Goal: Transaction & Acquisition: Purchase product/service

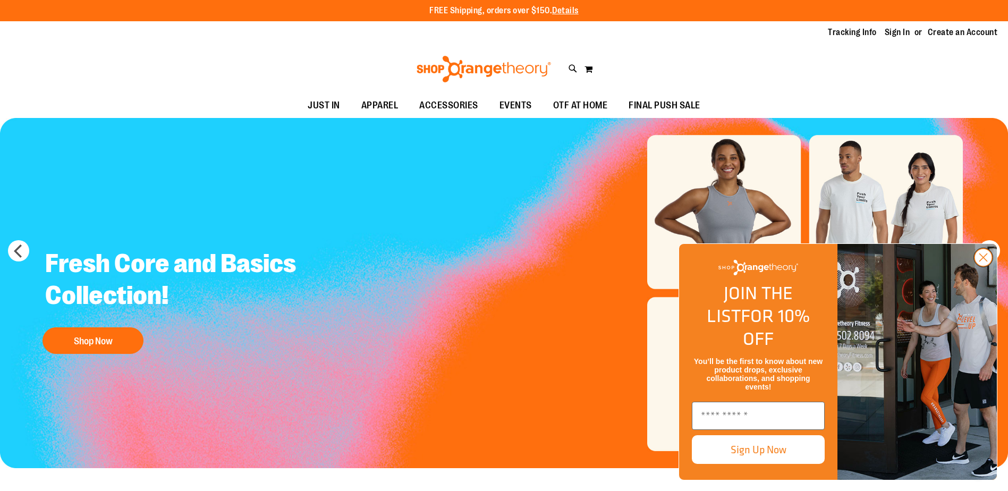
click at [982, 266] on circle "Close dialog" at bounding box center [984, 258] width 18 height 18
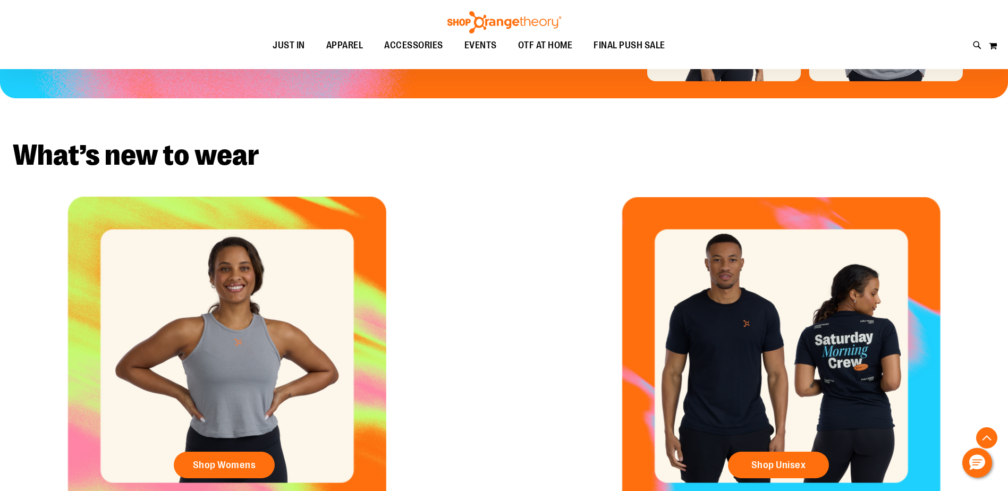
scroll to position [425, 0]
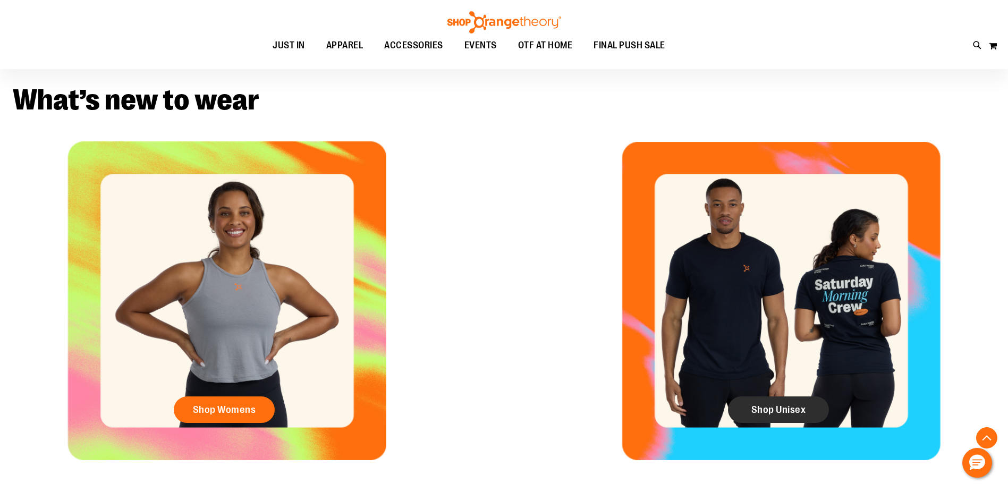
click at [783, 406] on span "Shop Unisex" at bounding box center [779, 410] width 55 height 12
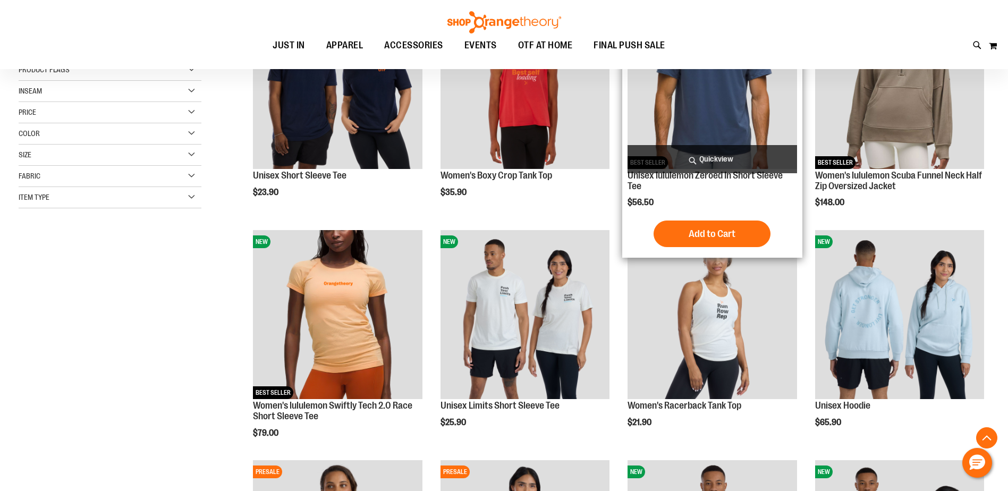
scroll to position [265, 0]
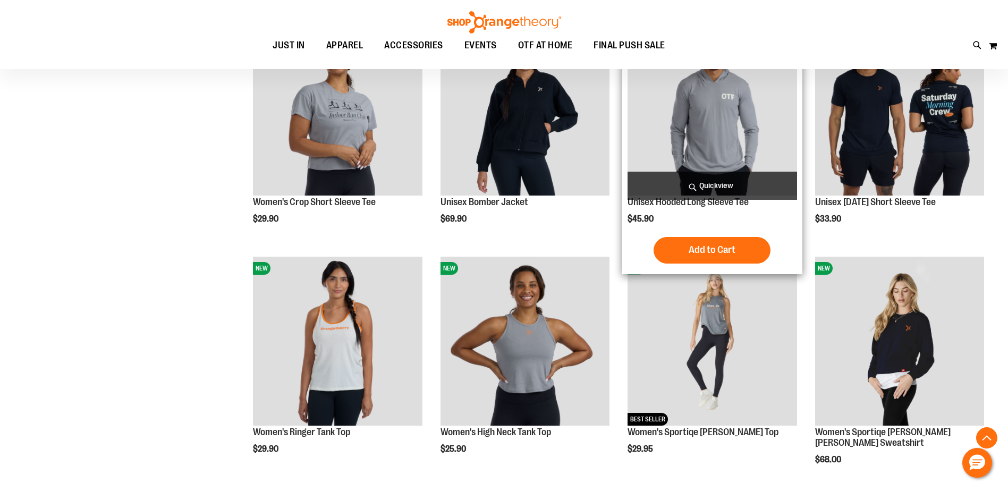
scroll to position [637, 0]
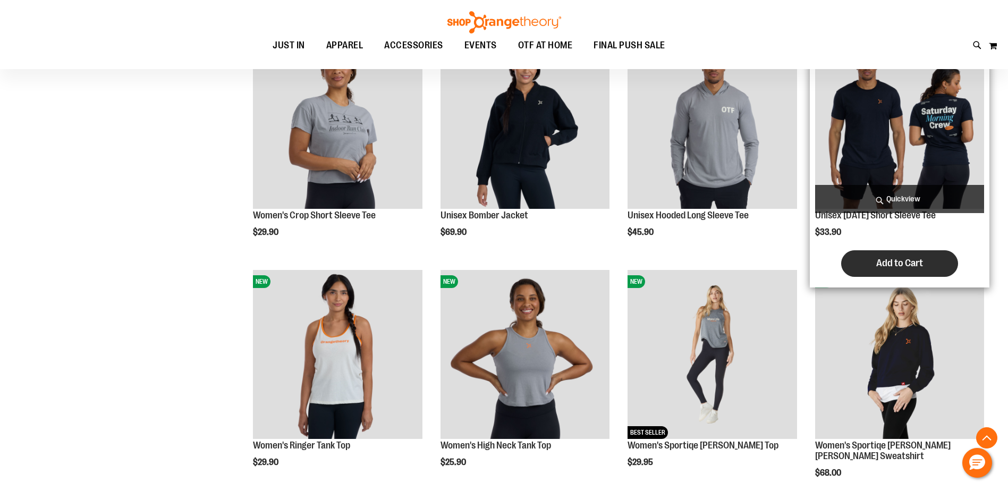
click at [887, 261] on span "Add to Cart" at bounding box center [899, 263] width 47 height 12
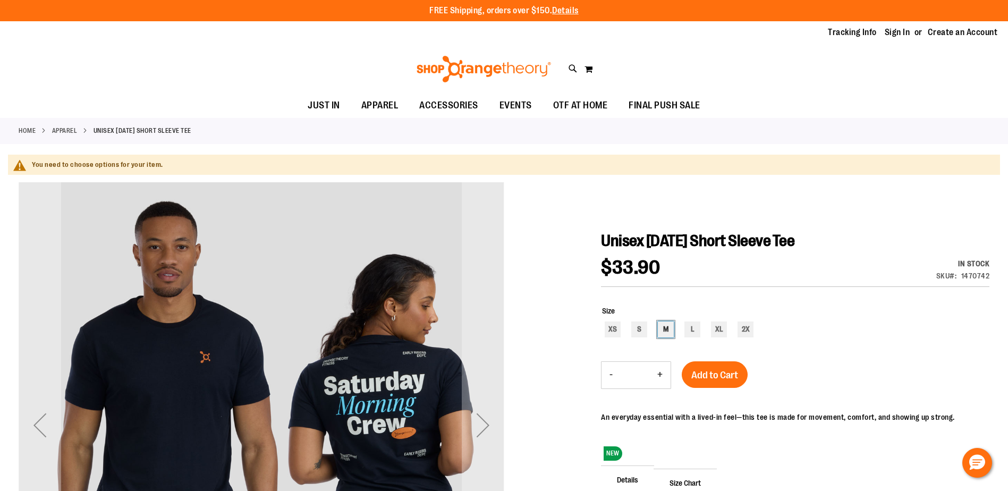
click at [665, 323] on div "M" at bounding box center [666, 330] width 16 height 16
type input "***"
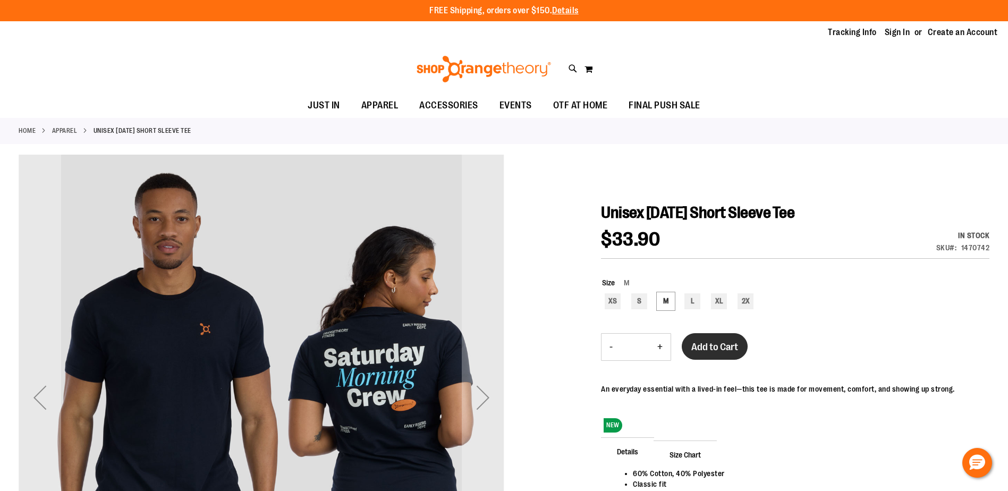
click at [716, 348] on span "Add to Cart" at bounding box center [714, 347] width 47 height 12
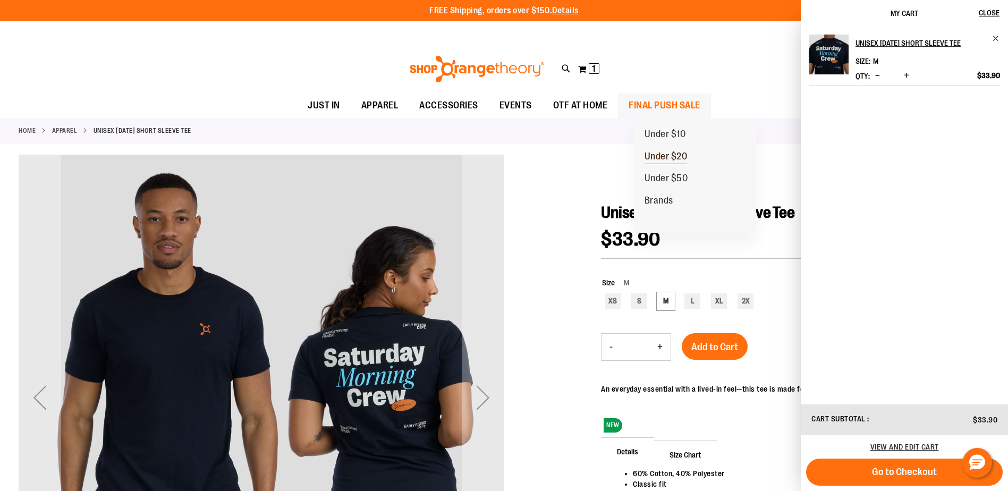
click at [685, 158] on span "Under $20" at bounding box center [666, 157] width 43 height 13
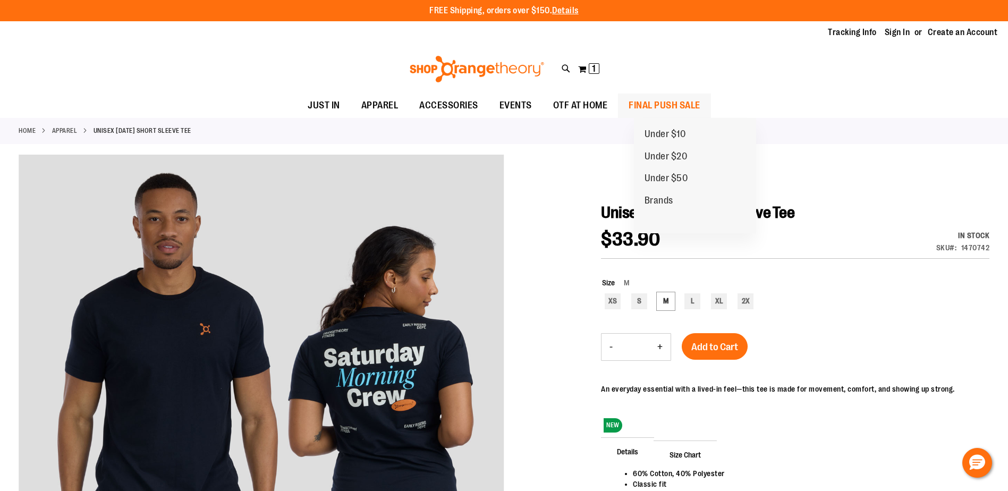
click at [687, 99] on span "FINAL PUSH SALE" at bounding box center [665, 106] width 72 height 24
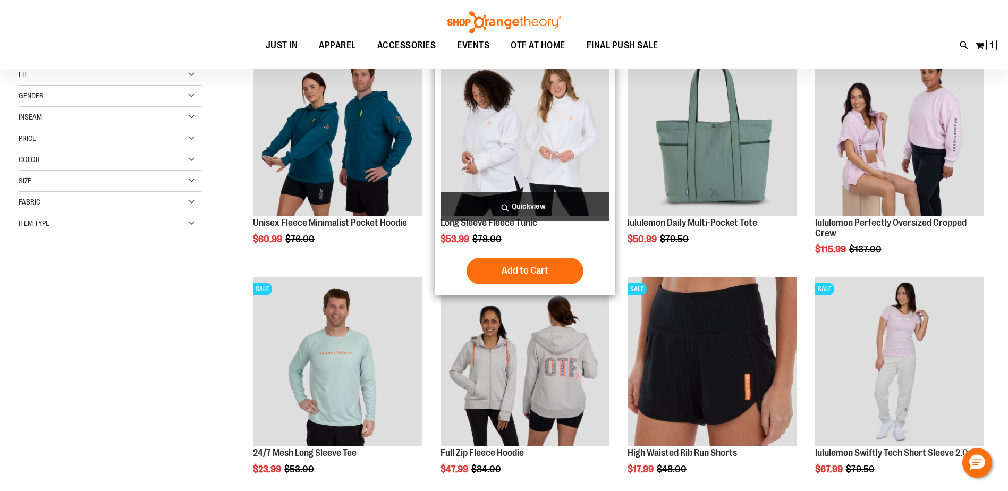
scroll to position [265, 0]
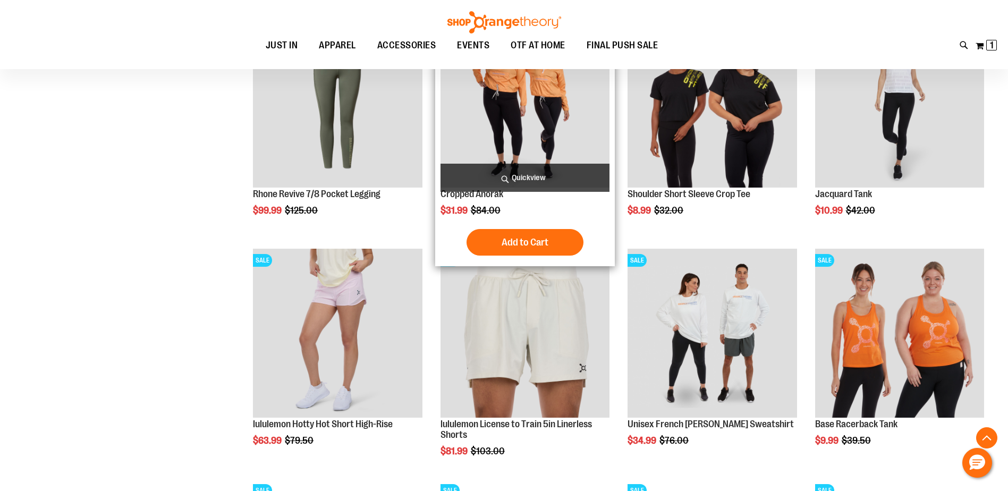
scroll to position [956, 0]
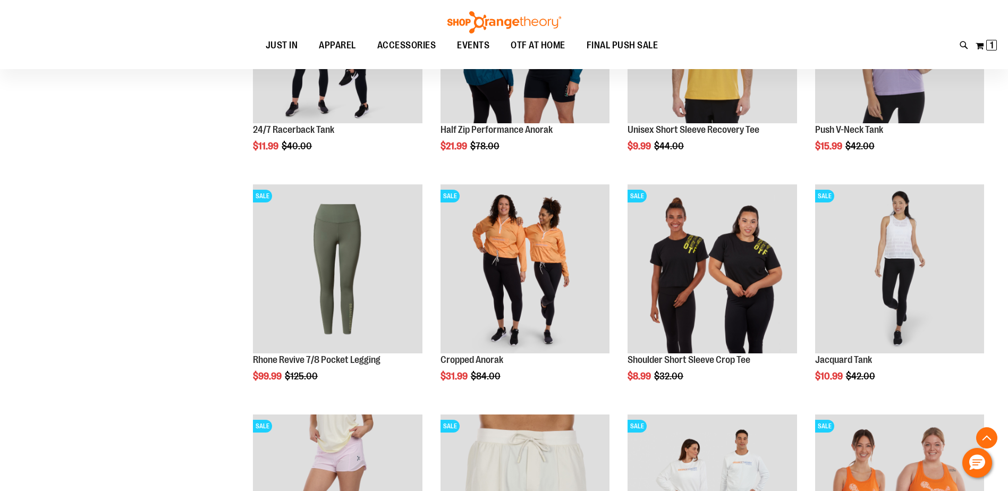
scroll to position [531, 0]
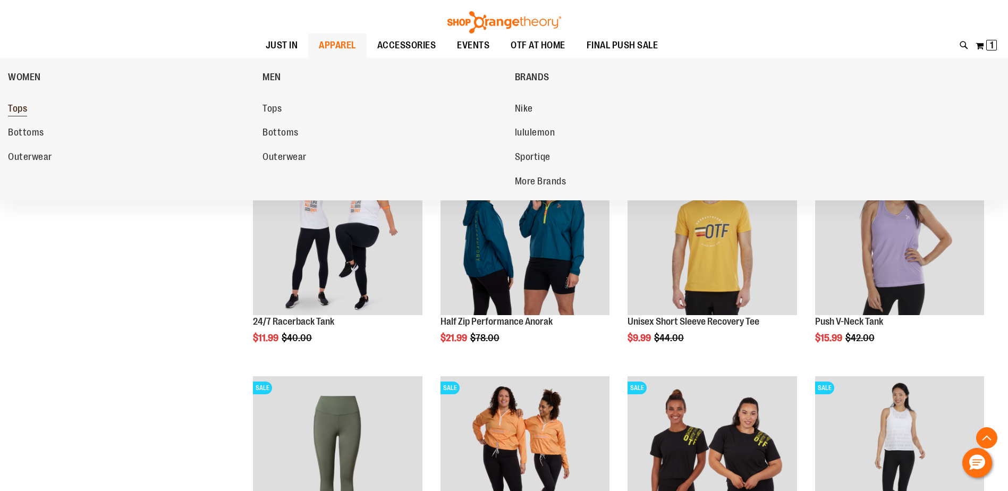
click at [12, 106] on span "Tops" at bounding box center [17, 109] width 19 height 13
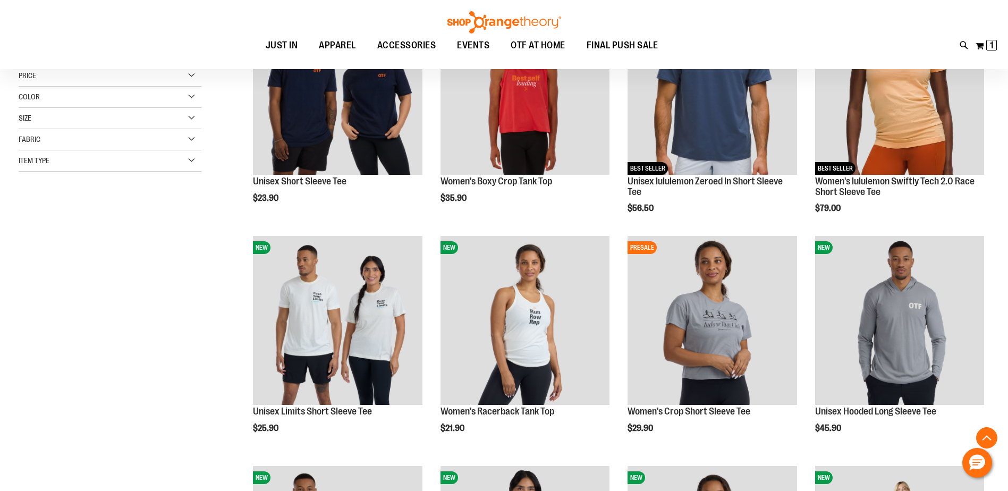
scroll to position [212, 0]
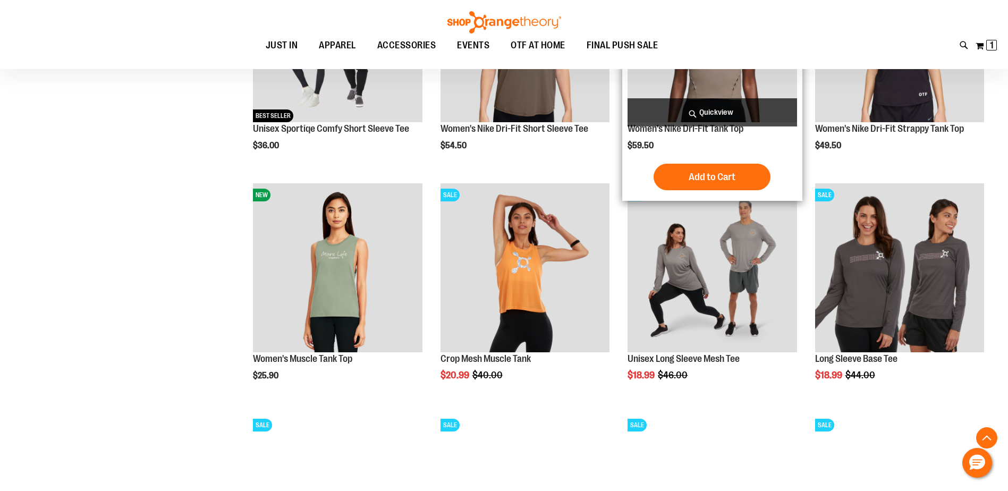
scroll to position [956, 0]
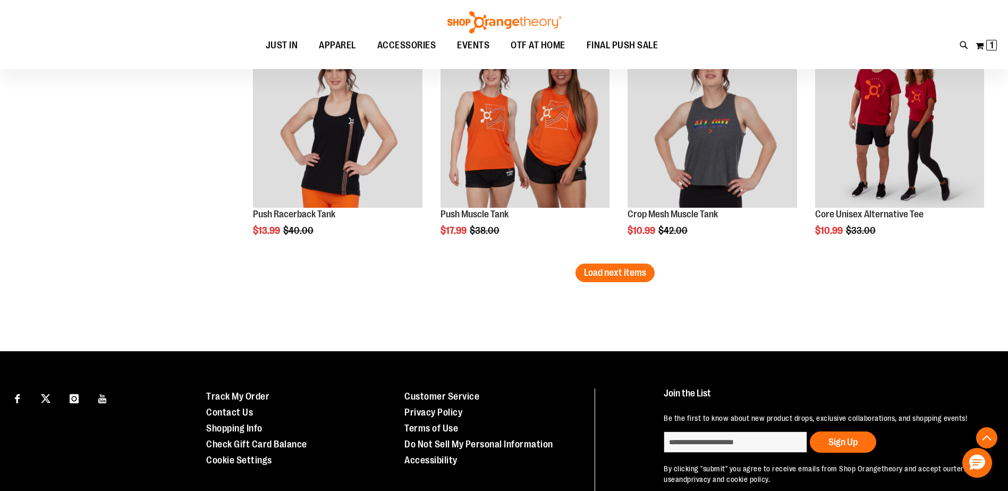
scroll to position [2028, 0]
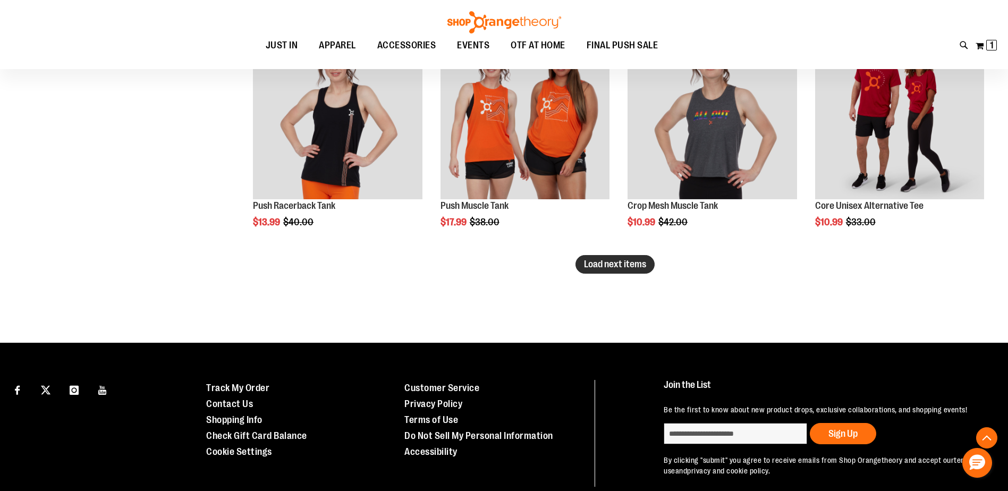
click at [635, 264] on span "Load next items" at bounding box center [615, 264] width 62 height 11
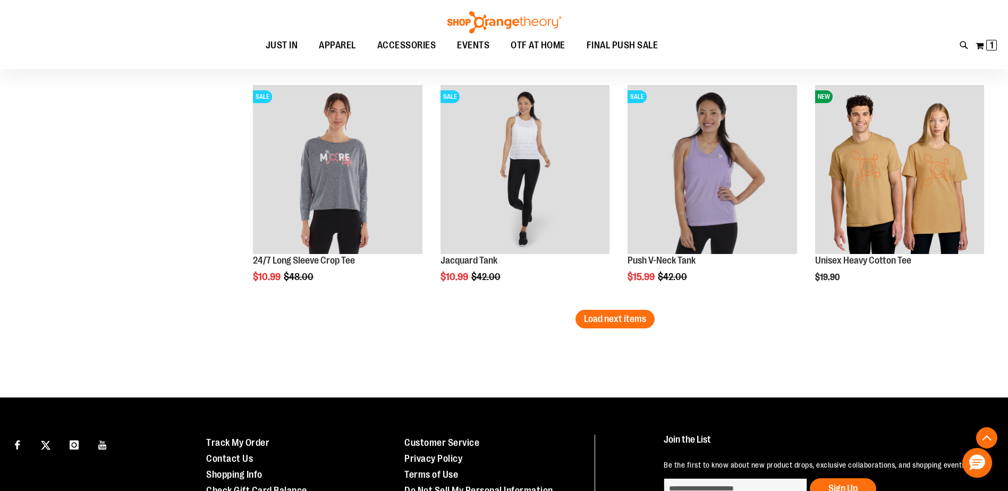
scroll to position [2666, 0]
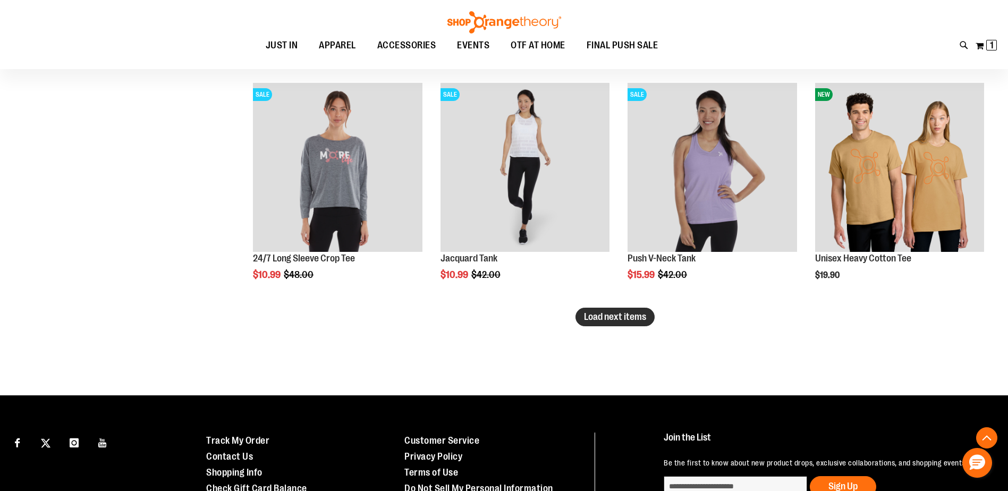
click at [614, 314] on span "Load next items" at bounding box center [615, 316] width 62 height 11
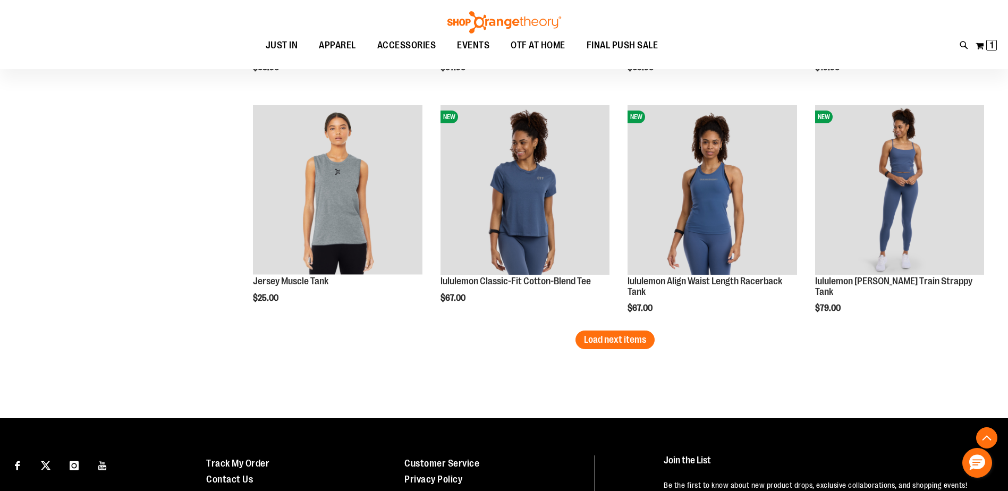
scroll to position [3357, 0]
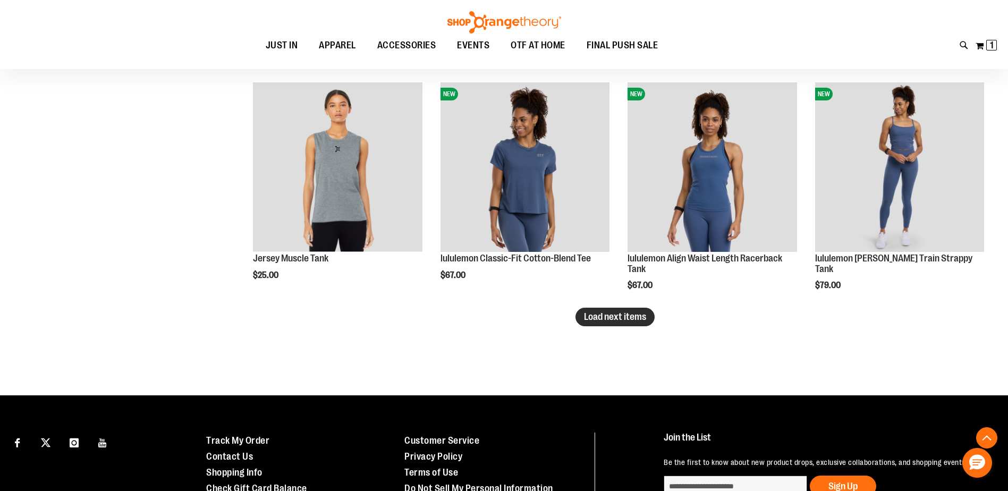
click at [615, 319] on span "Load next items" at bounding box center [615, 316] width 62 height 11
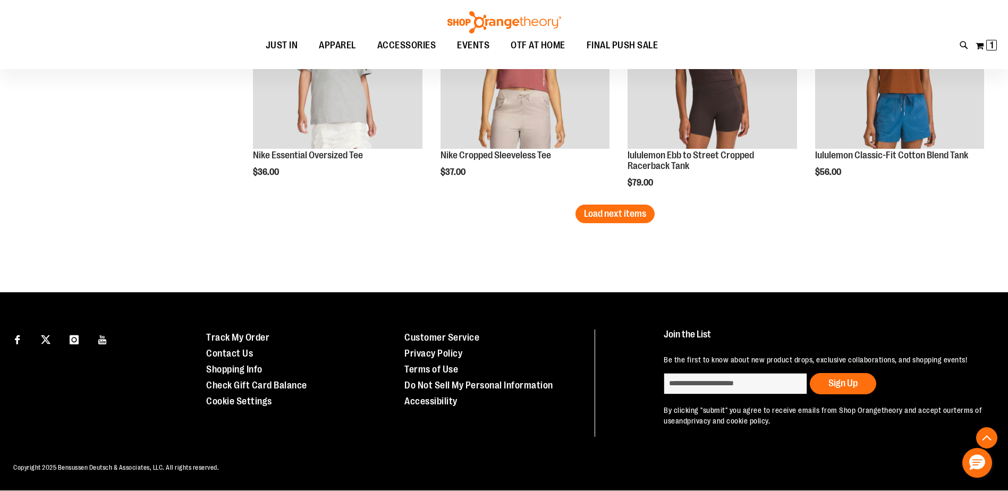
scroll to position [4161, 0]
click at [604, 208] on span "Load next items" at bounding box center [615, 213] width 62 height 11
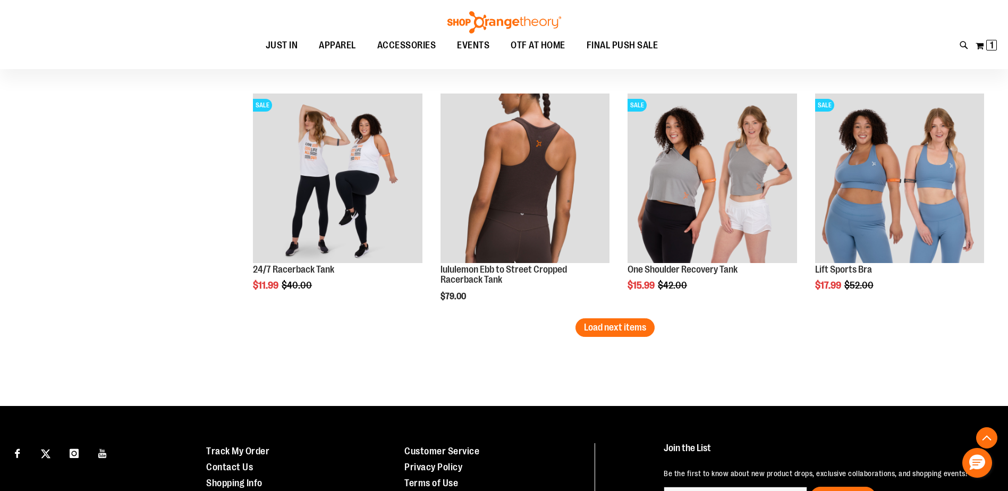
scroll to position [4746, 0]
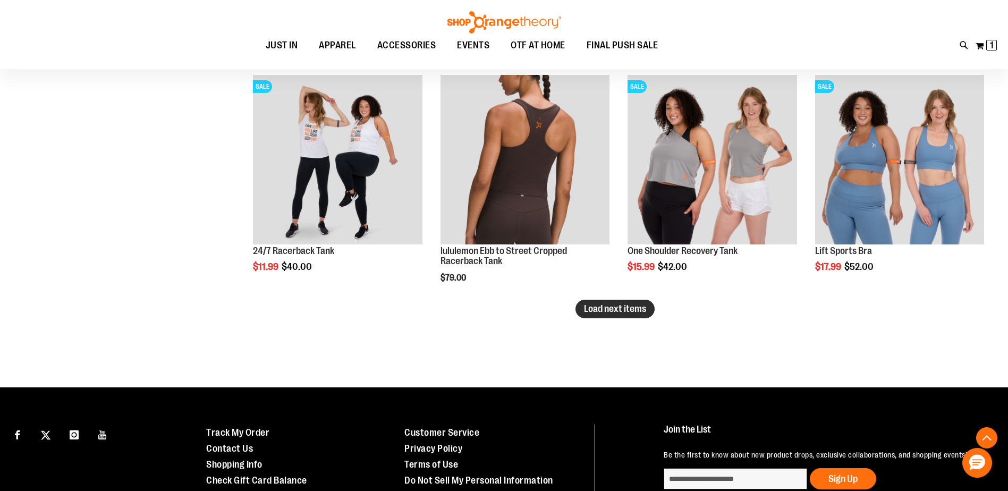
click at [634, 310] on span "Load next items" at bounding box center [615, 308] width 62 height 11
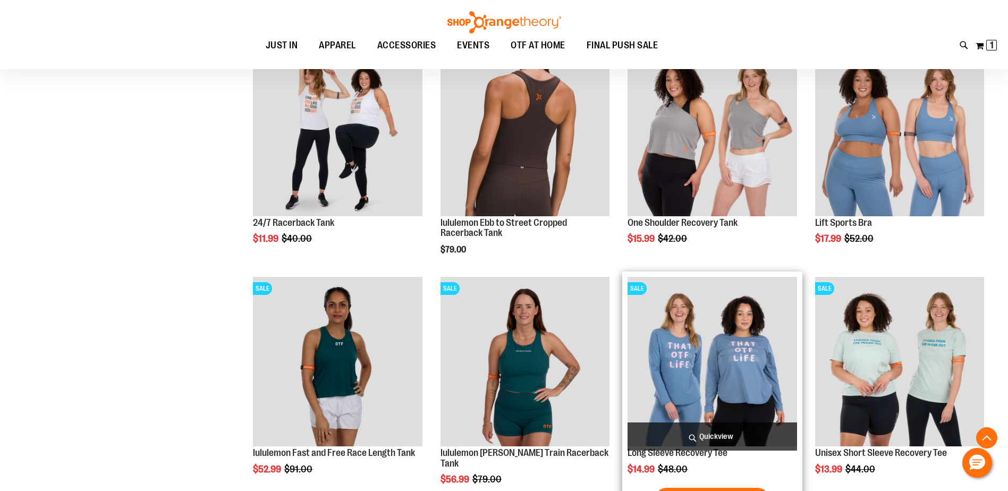
scroll to position [4799, 0]
